Goal: Transaction & Acquisition: Book appointment/travel/reservation

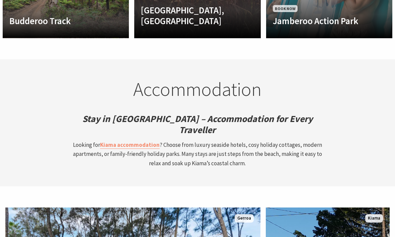
scroll to position [1688, 0]
click at [135, 141] on strong "Kiama accommodation" at bounding box center [130, 144] width 60 height 7
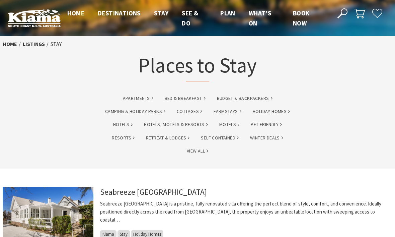
click at [150, 110] on link "Camping & Holiday Parks" at bounding box center [135, 111] width 60 height 8
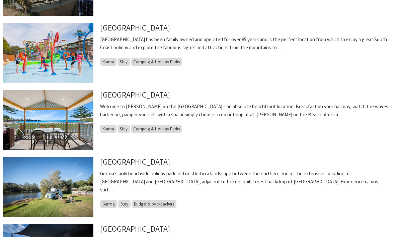
scroll to position [315, 0]
click at [166, 128] on span "Camping & Holiday Parks" at bounding box center [156, 129] width 51 height 8
click at [179, 128] on span "Camping & Holiday Parks" at bounding box center [156, 129] width 51 height 8
click at [162, 129] on span "Camping & Holiday Parks" at bounding box center [156, 129] width 51 height 8
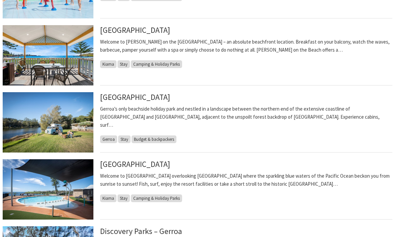
scroll to position [380, 0]
click at [150, 93] on link "[GEOGRAPHIC_DATA]" at bounding box center [135, 97] width 70 height 10
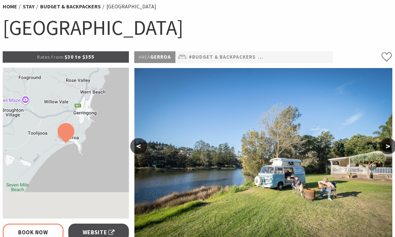
select select "3"
select select "2"
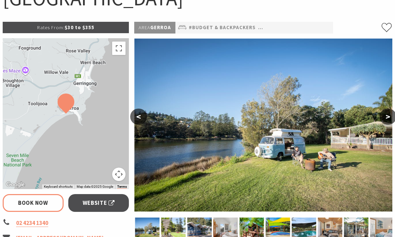
scroll to position [80, 0]
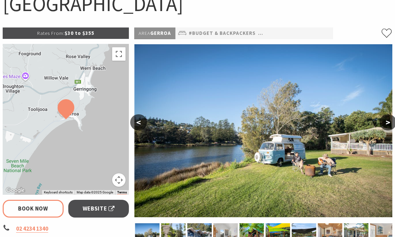
click at [386, 123] on button ">" at bounding box center [388, 122] width 17 height 16
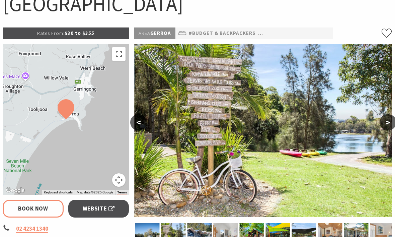
click at [390, 120] on button ">" at bounding box center [388, 122] width 17 height 16
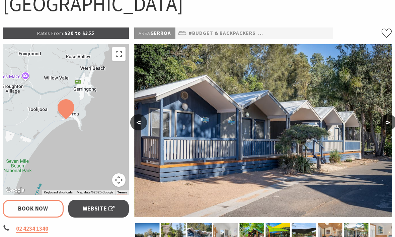
click at [388, 121] on button ">" at bounding box center [388, 122] width 17 height 16
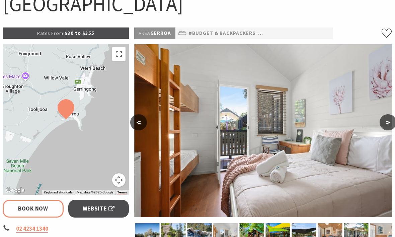
click at [384, 122] on button ">" at bounding box center [388, 122] width 17 height 16
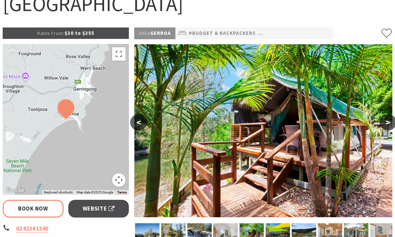
click at [387, 123] on button ">" at bounding box center [388, 122] width 17 height 16
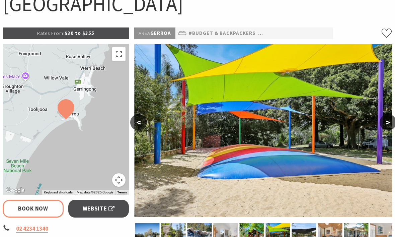
click at [389, 122] on button ">" at bounding box center [388, 122] width 17 height 16
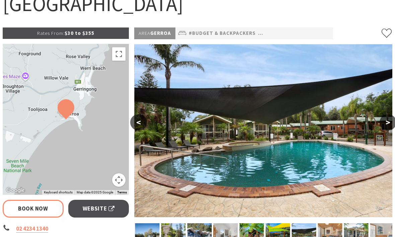
click at [390, 123] on button ">" at bounding box center [388, 122] width 17 height 16
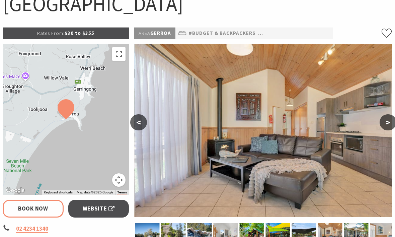
click at [387, 123] on button ">" at bounding box center [388, 122] width 17 height 16
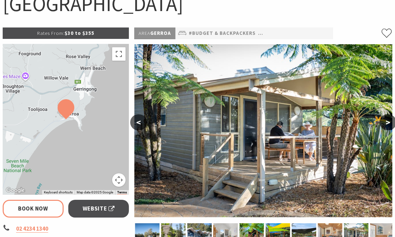
click at [386, 119] on button ">" at bounding box center [388, 122] width 17 height 16
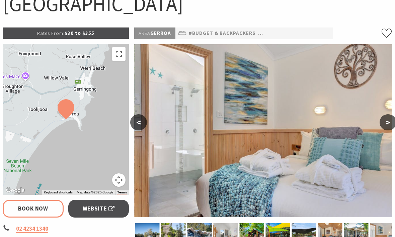
click at [390, 121] on button ">" at bounding box center [388, 122] width 17 height 16
click at [387, 122] on button ">" at bounding box center [388, 122] width 17 height 16
click at [386, 123] on button ">" at bounding box center [388, 122] width 17 height 16
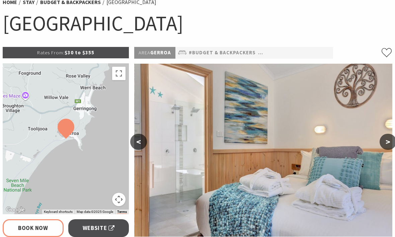
scroll to position [52, 0]
